Goal: Find specific page/section: Find specific page/section

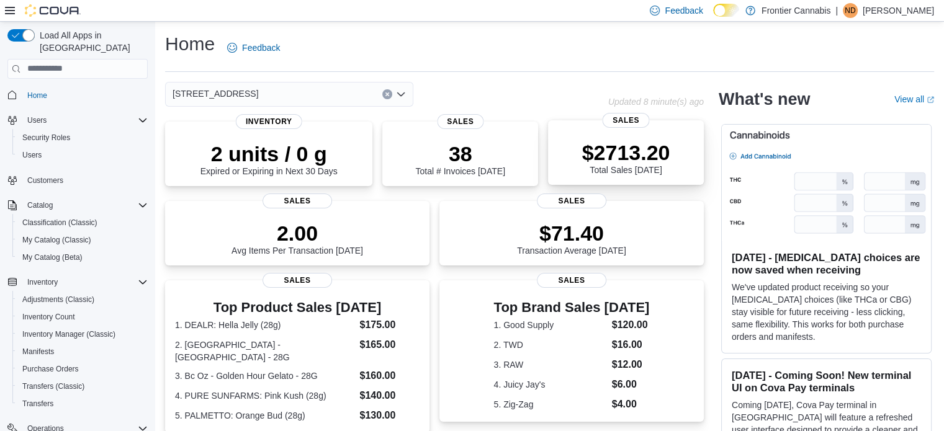
click at [637, 171] on div "$2713.20 Total Sales [DATE]" at bounding box center [626, 157] width 88 height 35
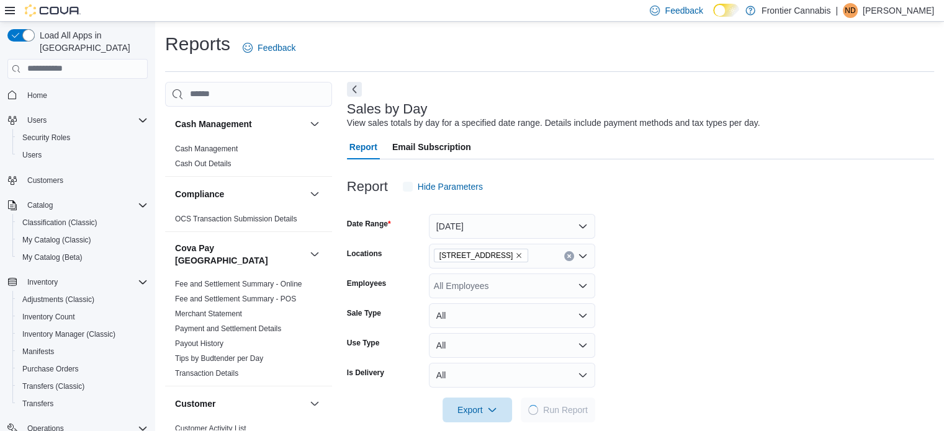
scroll to position [16, 0]
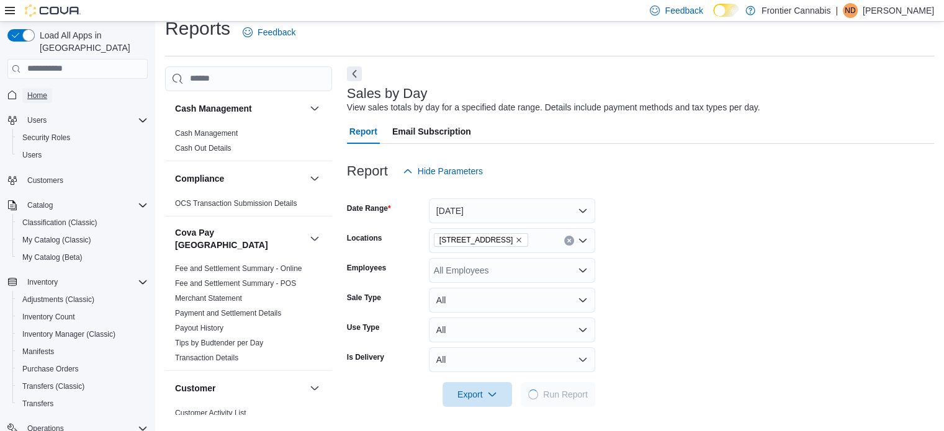
click at [42, 91] on span "Home" at bounding box center [37, 96] width 20 height 10
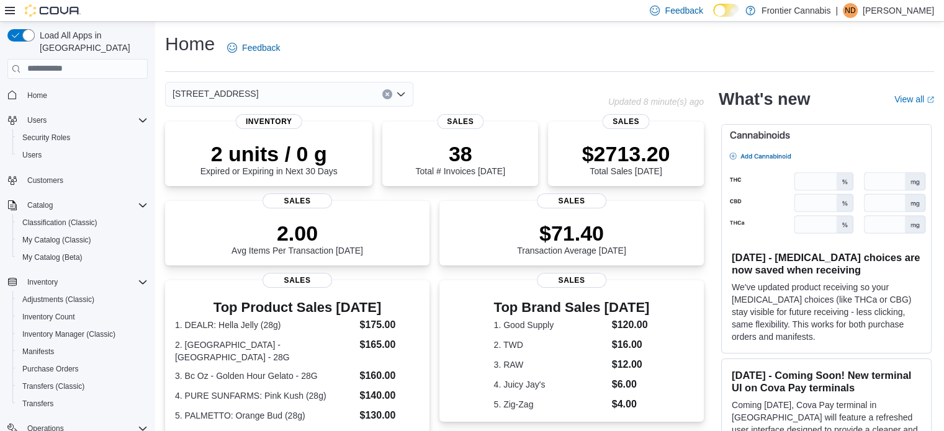
click at [400, 92] on icon "Open list of options" at bounding box center [401, 94] width 10 height 10
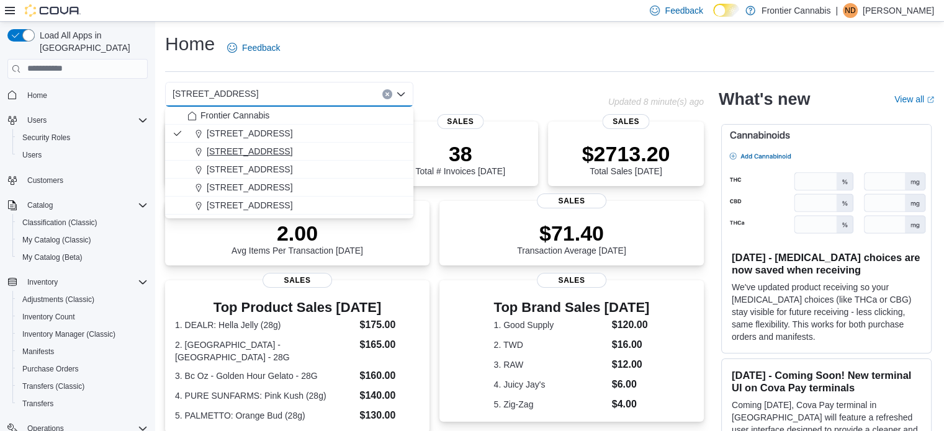
click at [216, 149] on span "[STREET_ADDRESS]" at bounding box center [250, 151] width 86 height 12
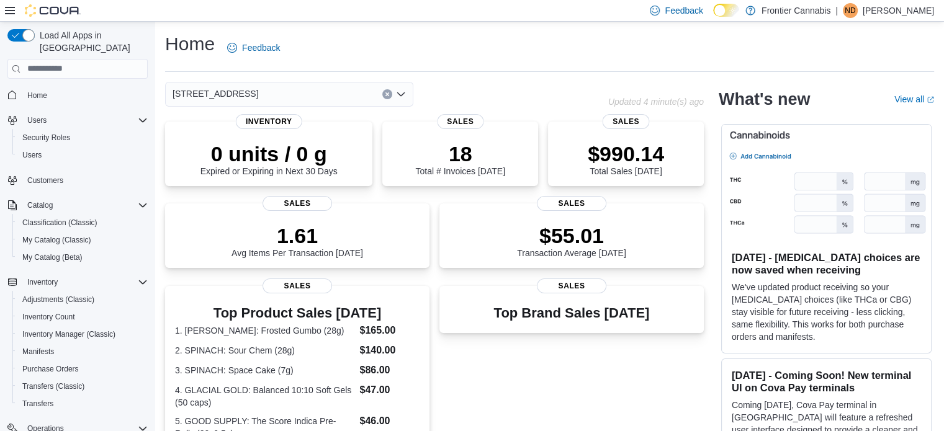
click at [402, 92] on icon "Open list of options" at bounding box center [401, 94] width 10 height 10
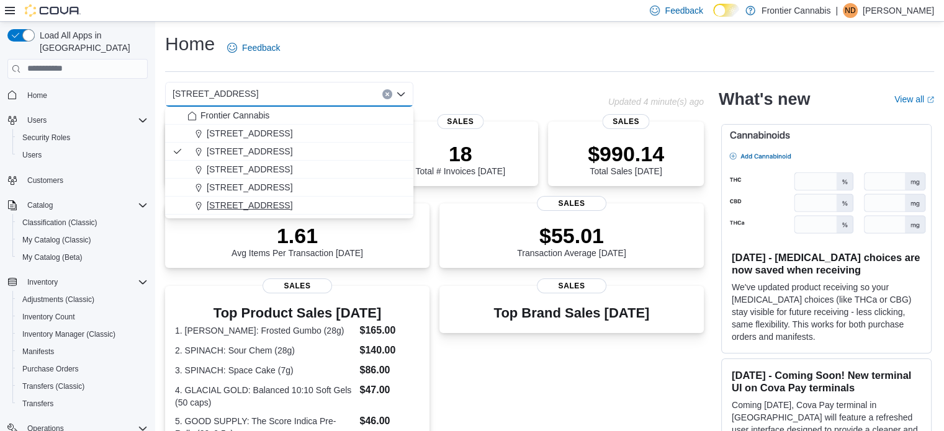
click at [259, 203] on span "[STREET_ADDRESS]" at bounding box center [250, 205] width 86 height 12
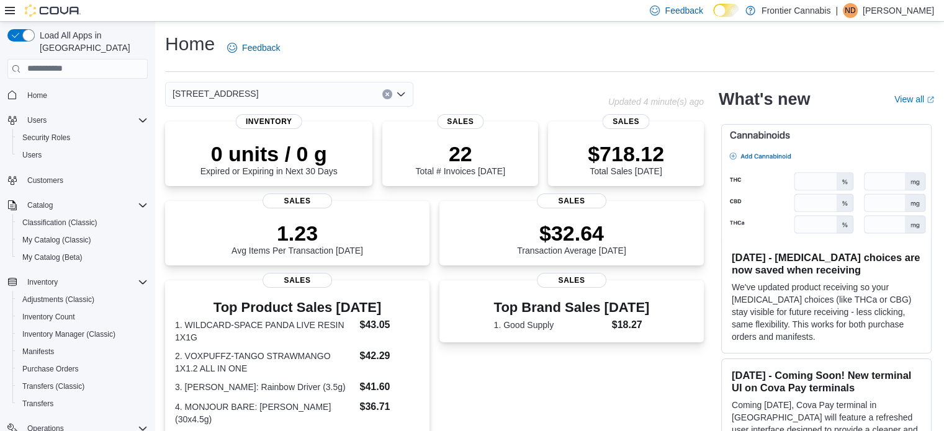
click at [401, 92] on icon "Open list of options" at bounding box center [401, 94] width 10 height 10
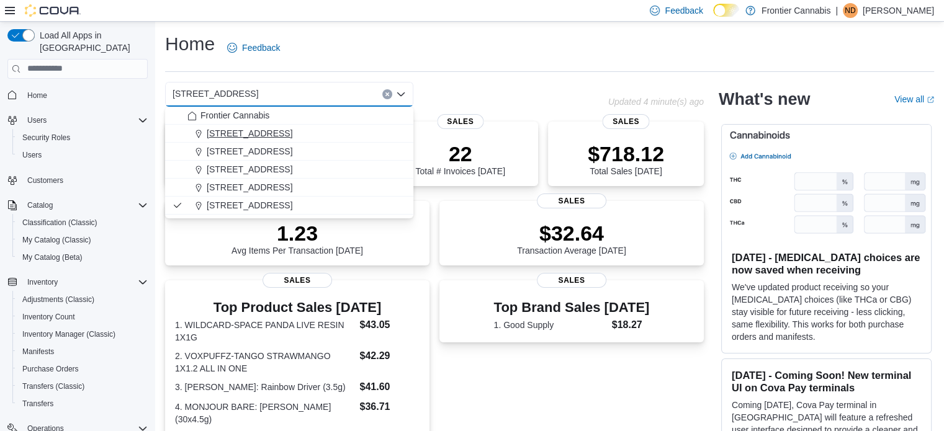
click at [269, 129] on span "[STREET_ADDRESS]" at bounding box center [250, 133] width 86 height 12
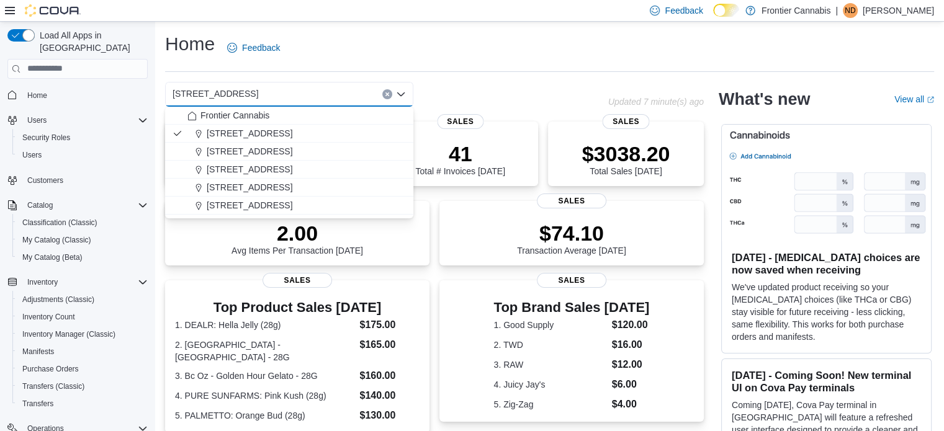
click at [536, 82] on div "101 Causeway Street Combo box. Selected. 101 Causeway Street. Press Backspace t…" at bounding box center [386, 94] width 443 height 25
